Goal: Task Accomplishment & Management: Manage account settings

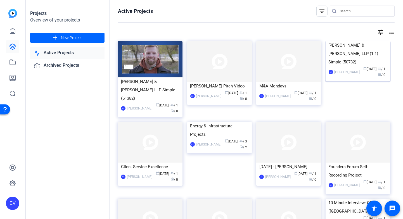
click at [348, 41] on img at bounding box center [357, 41] width 65 height 0
click at [14, 27] on link at bounding box center [12, 30] width 13 height 13
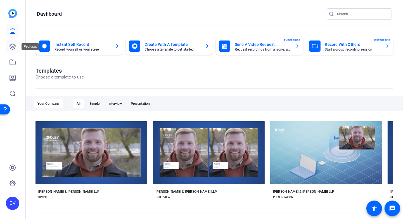
click at [12, 49] on icon at bounding box center [12, 46] width 7 height 7
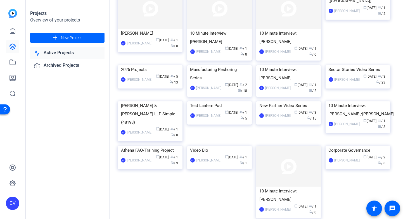
scroll to position [211, 0]
click at [339, 65] on img at bounding box center [357, 65] width 65 height 0
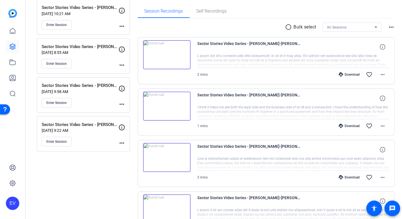
scroll to position [110, 0]
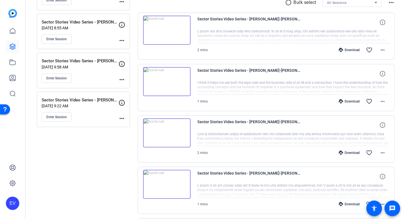
click at [166, 29] on img at bounding box center [166, 30] width 47 height 29
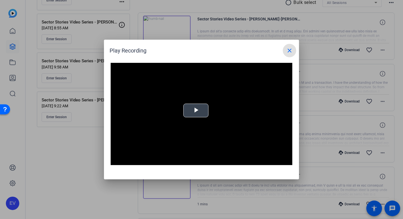
click at [196, 111] on span "Video Player" at bounding box center [196, 111] width 0 height 0
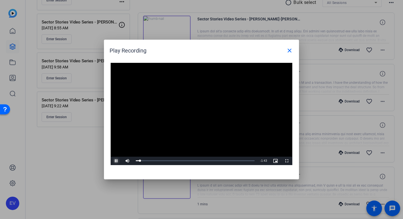
click at [116, 161] on span "Video Player" at bounding box center [116, 161] width 11 height 0
click at [289, 53] on mat-icon "close" at bounding box center [289, 50] width 7 height 7
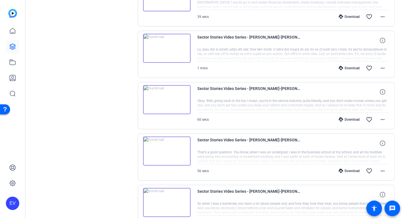
scroll to position [342, 0]
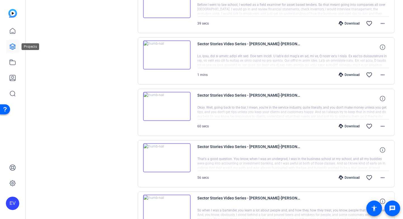
click at [9, 48] on icon at bounding box center [12, 46] width 7 height 7
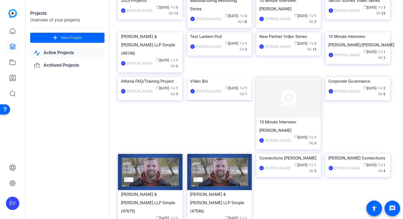
scroll to position [293, 0]
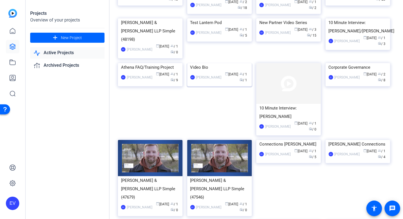
click at [219, 63] on img at bounding box center [219, 63] width 65 height 0
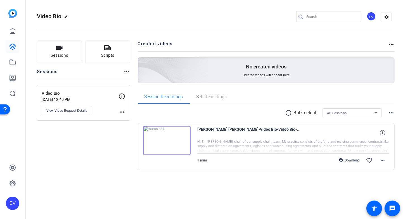
click at [154, 143] on img at bounding box center [166, 140] width 47 height 29
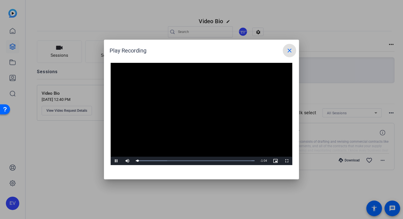
click at [287, 49] on mat-icon "close" at bounding box center [289, 50] width 7 height 7
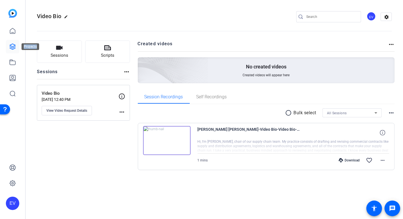
click at [15, 44] on icon at bounding box center [12, 46] width 7 height 7
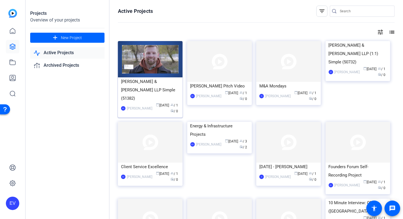
click at [156, 72] on img at bounding box center [150, 59] width 65 height 36
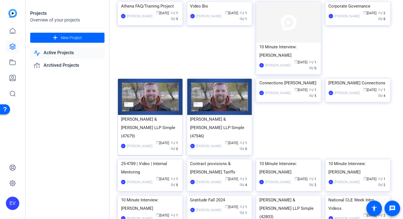
scroll to position [361, 0]
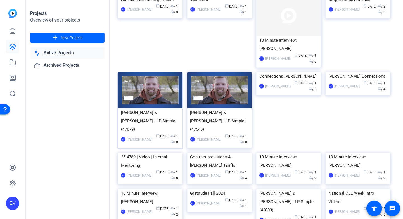
click at [153, 134] on div "[PERSON_NAME] & [PERSON_NAME] LLP Simple (47679)" at bounding box center [150, 120] width 58 height 25
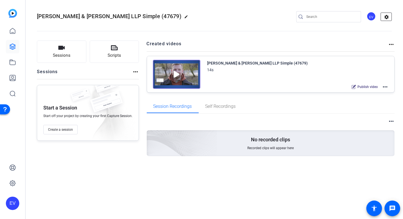
click at [388, 17] on mat-icon "settings" at bounding box center [386, 17] width 11 height 8
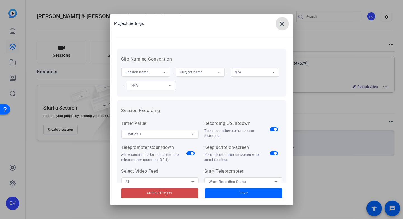
click at [160, 194] on span "Archive Project" at bounding box center [160, 193] width 26 height 6
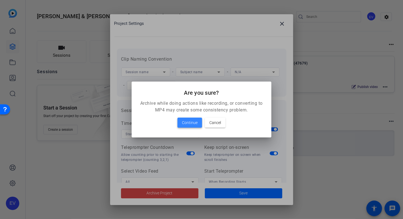
click at [192, 122] on span "Continue" at bounding box center [190, 122] width 16 height 7
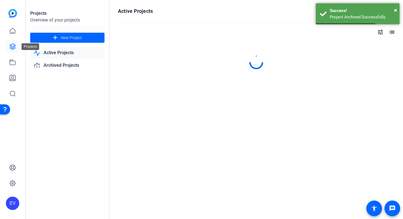
click at [16, 48] on link at bounding box center [12, 46] width 13 height 13
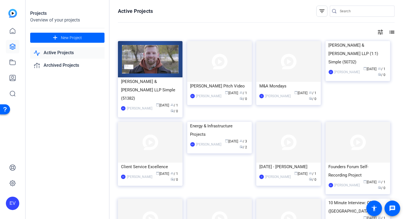
click at [392, 31] on mat-icon "list" at bounding box center [391, 32] width 7 height 7
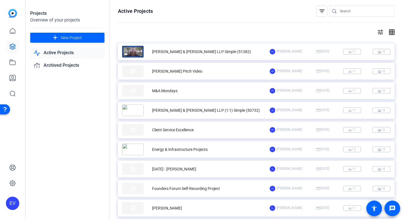
click at [220, 50] on div "[PERSON_NAME] & [PERSON_NAME] LLP Simple (51382)" at bounding box center [196, 52] width 148 height 12
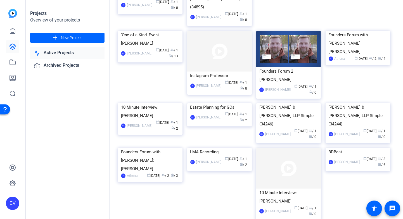
scroll to position [1159, 0]
